Goal: Transaction & Acquisition: Purchase product/service

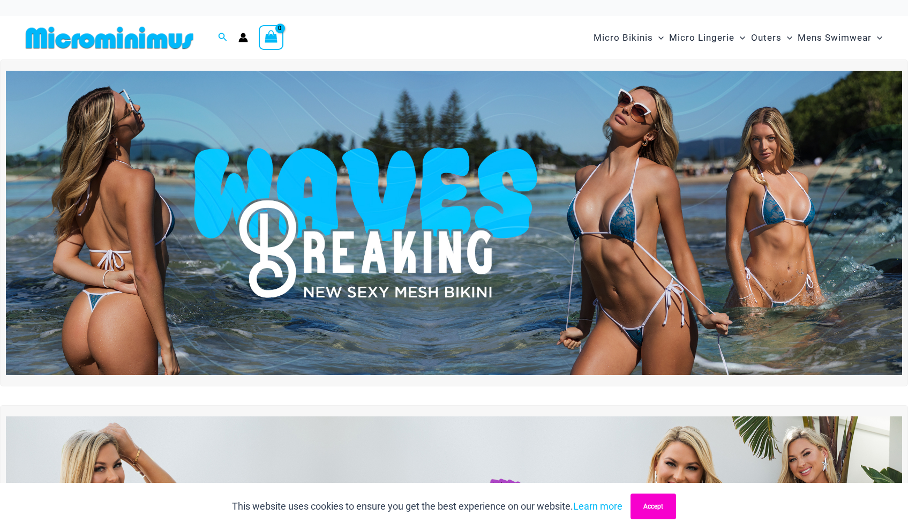
click at [654, 502] on button "Accept" at bounding box center [653, 506] width 46 height 26
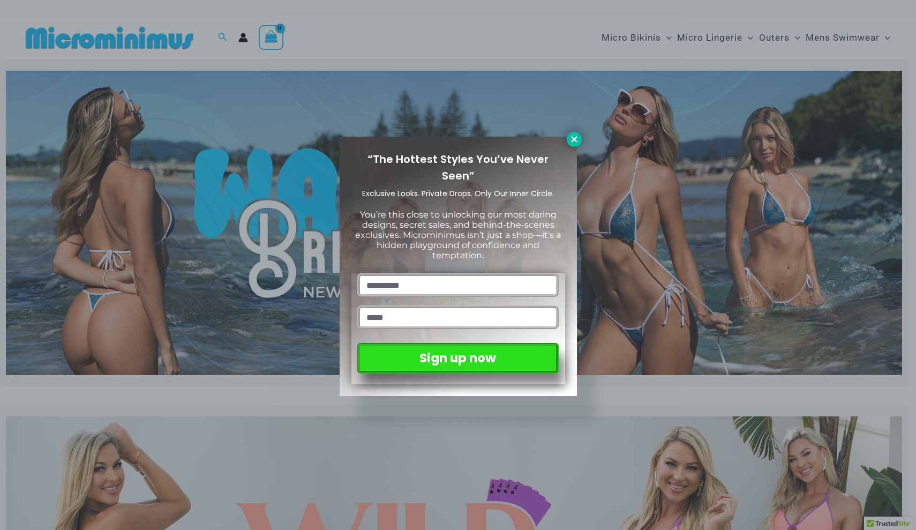
click at [573, 140] on icon at bounding box center [574, 139] width 6 height 6
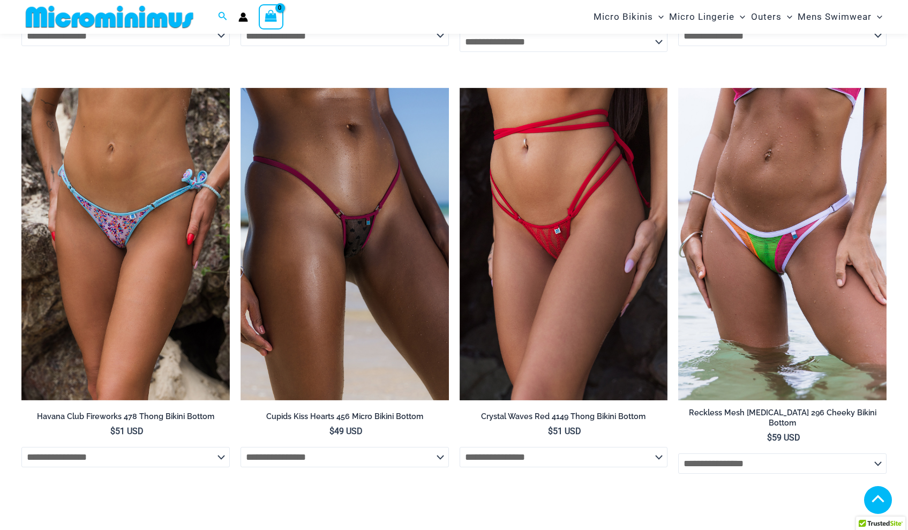
scroll to position [3943, 0]
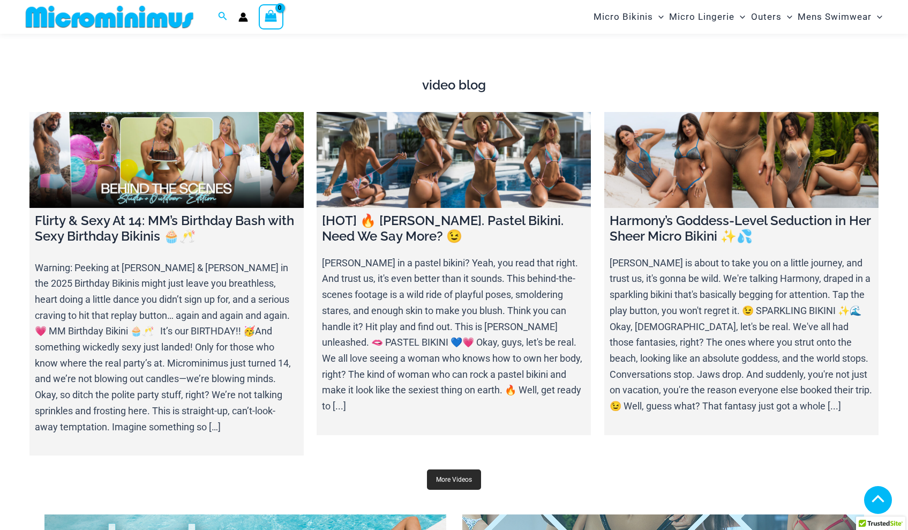
click at [454, 469] on link "More Videos" at bounding box center [454, 479] width 54 height 20
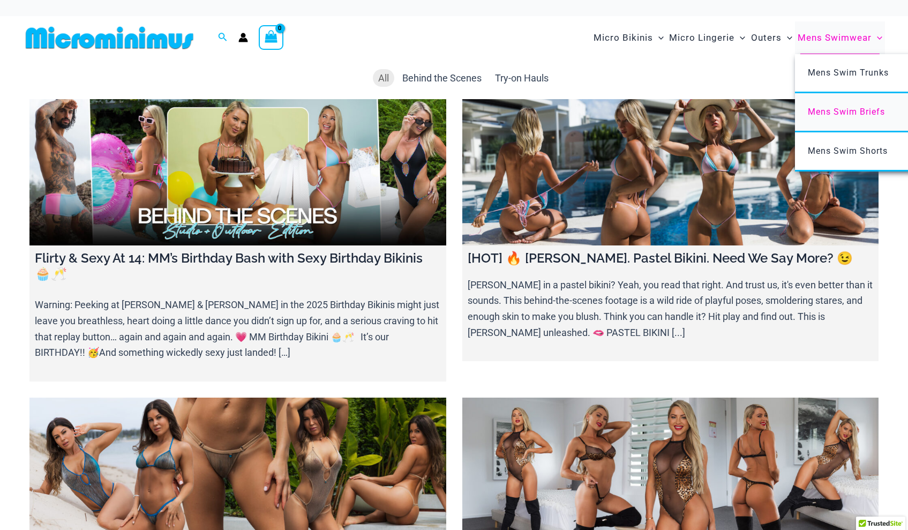
click at [831, 113] on span "Mens Swim Briefs" at bounding box center [846, 112] width 77 height 10
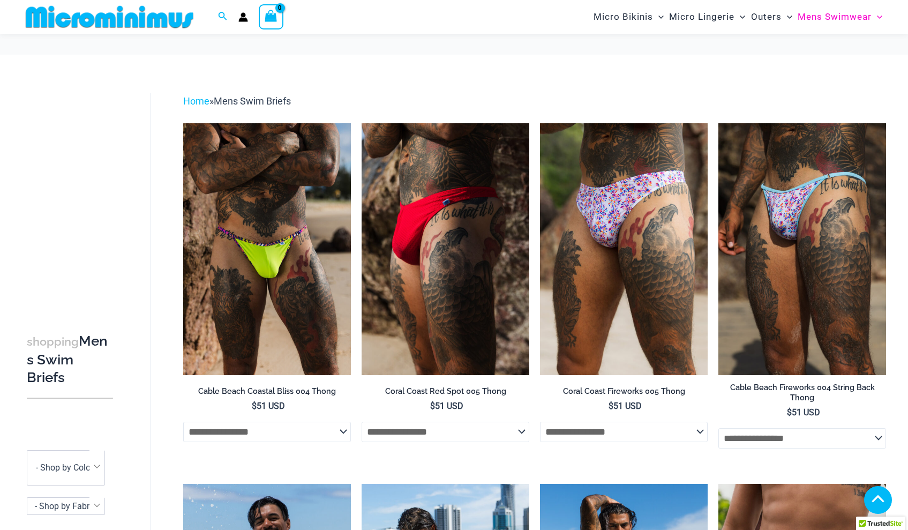
scroll to position [508, 0]
